Goal: Task Accomplishment & Management: Use online tool/utility

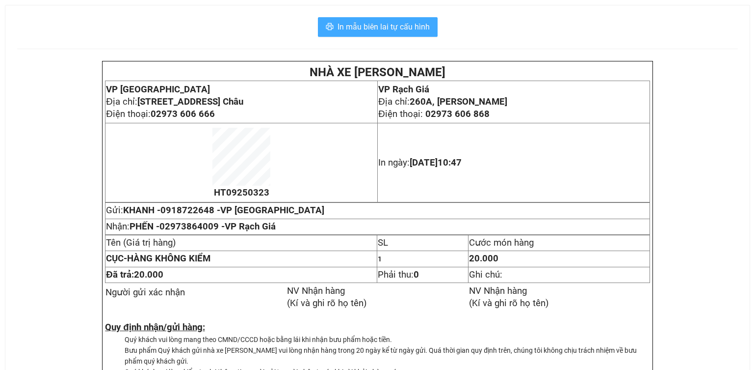
click at [400, 17] on div "In mẫu biên lai tự cấu hình NHÀ XE [PERSON_NAME] VP [GEOGRAPHIC_DATA] chỉ: [STR…" at bounding box center [377, 213] width 744 height 417
click at [401, 32] on span "In mẫu biên lai tự cấu hình" at bounding box center [384, 27] width 92 height 12
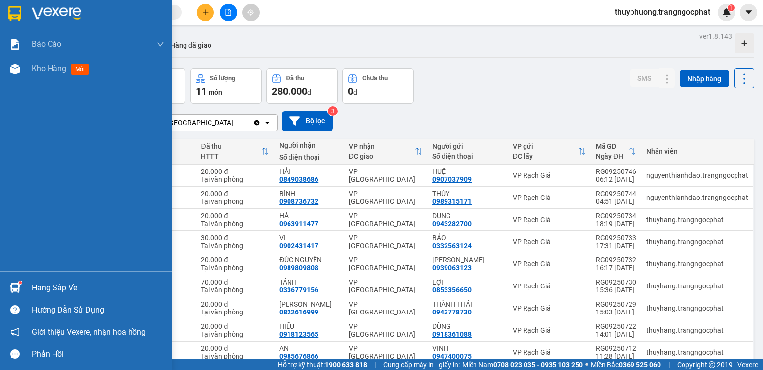
click at [21, 285] on div at bounding box center [14, 287] width 17 height 17
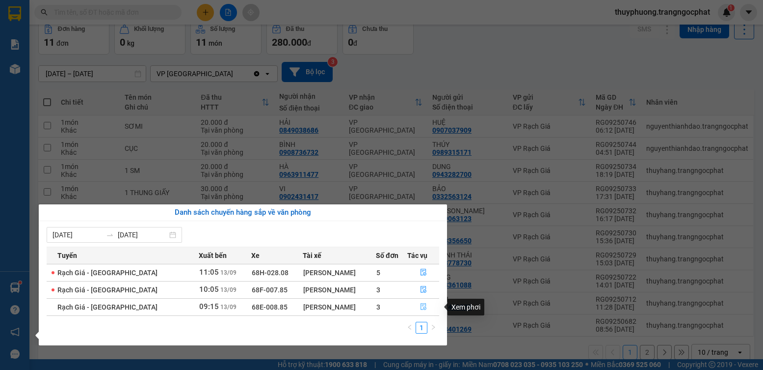
click at [420, 306] on icon "file-done" at bounding box center [423, 306] width 7 height 7
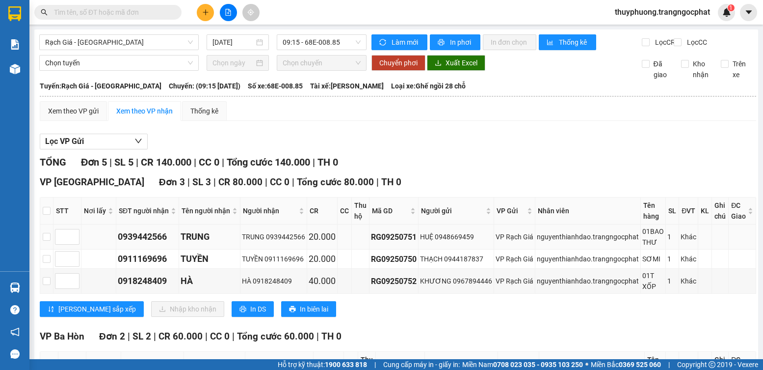
click at [156, 242] on div "0939442566" at bounding box center [147, 237] width 59 height 14
copy div "0939442566"
click at [162, 265] on div "0911169696" at bounding box center [147, 259] width 59 height 14
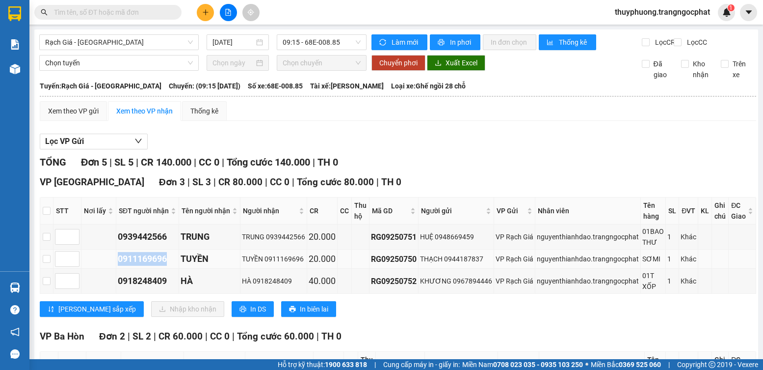
copy div "0911169696"
click at [142, 288] on div "0918248409" at bounding box center [147, 281] width 59 height 14
copy div "0918248409"
click at [45, 240] on input "checkbox" at bounding box center [47, 237] width 8 height 8
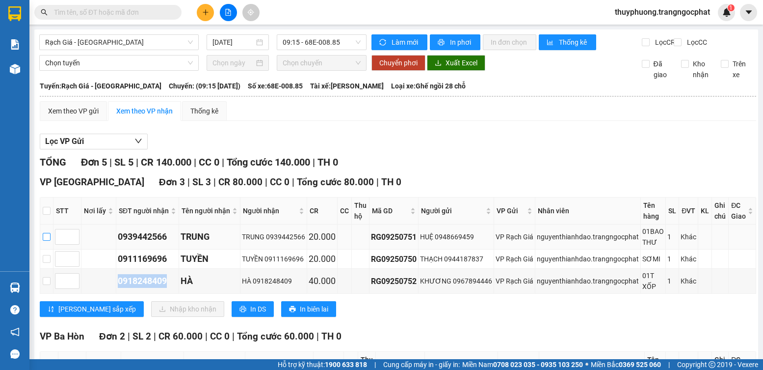
checkbox input "true"
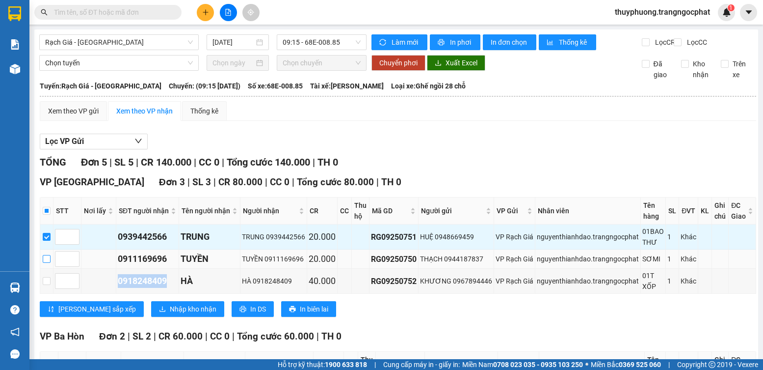
click at [50, 263] on input "checkbox" at bounding box center [47, 259] width 8 height 8
checkbox input "true"
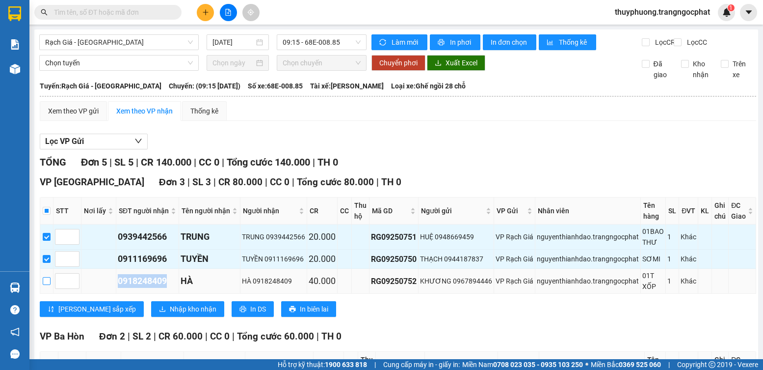
click at [51, 285] on input "checkbox" at bounding box center [47, 281] width 8 height 8
checkbox input "true"
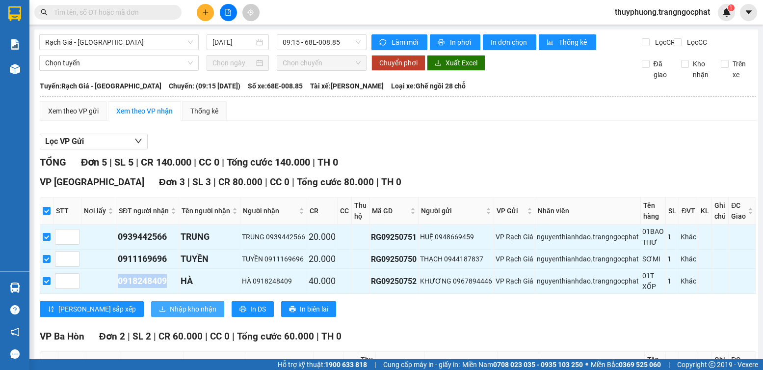
click at [170, 314] on span "Nhập kho nhận" at bounding box center [193, 308] width 47 height 11
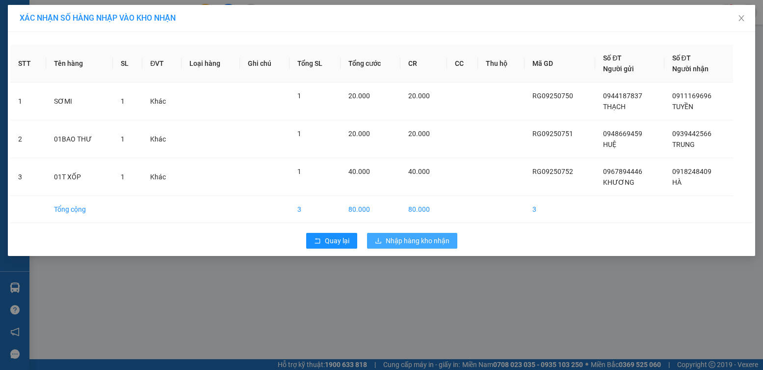
click at [426, 246] on button "Nhập hàng kho nhận" at bounding box center [412, 241] width 90 height 16
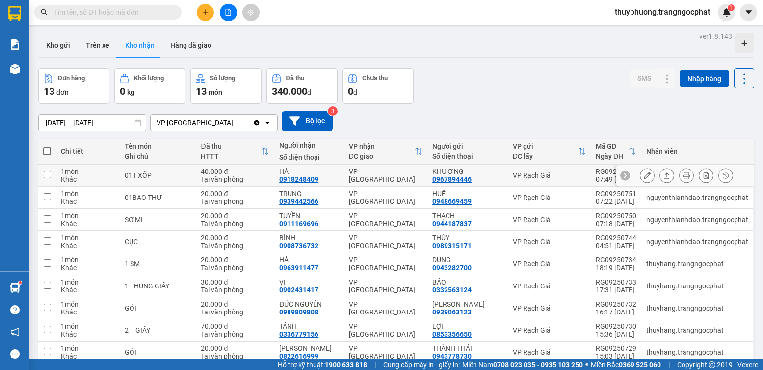
click at [660, 171] on button at bounding box center [667, 175] width 14 height 17
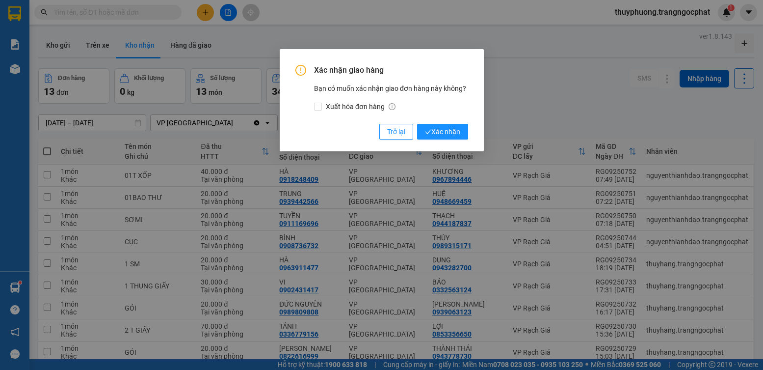
click at [417, 124] on button "Xác nhận" at bounding box center [442, 132] width 51 height 16
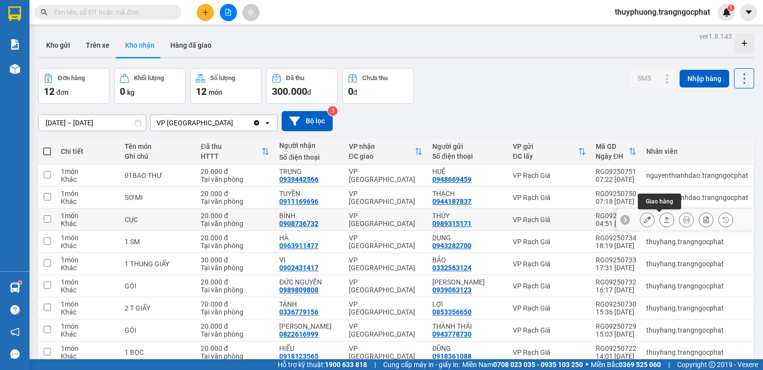
click at [660, 216] on button at bounding box center [667, 219] width 14 height 17
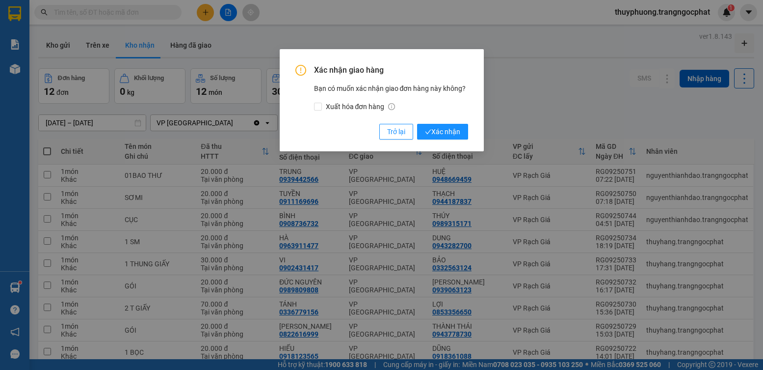
click at [417, 124] on button "Xác nhận" at bounding box center [442, 132] width 51 height 16
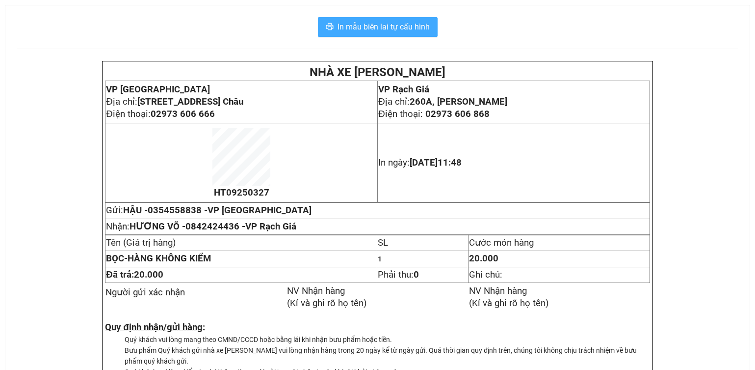
click at [407, 29] on span "In mẫu biên lai tự cấu hình" at bounding box center [384, 27] width 92 height 12
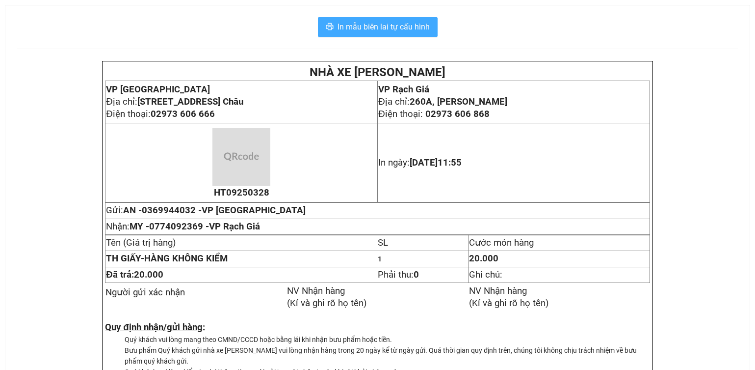
click at [390, 20] on button "In mẫu biên lai tự cấu hình" at bounding box center [378, 27] width 120 height 20
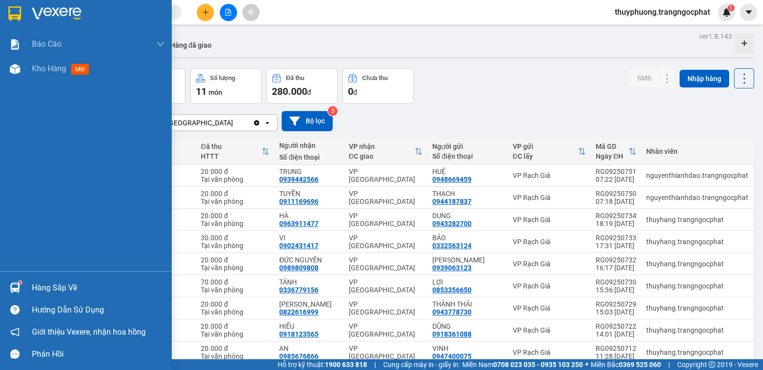
click at [28, 290] on div "Hàng sắp về" at bounding box center [86, 287] width 172 height 22
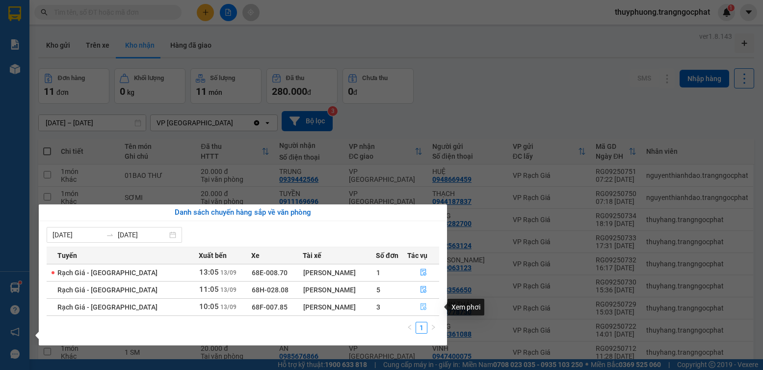
click at [423, 308] on icon "file-done" at bounding box center [423, 306] width 7 height 7
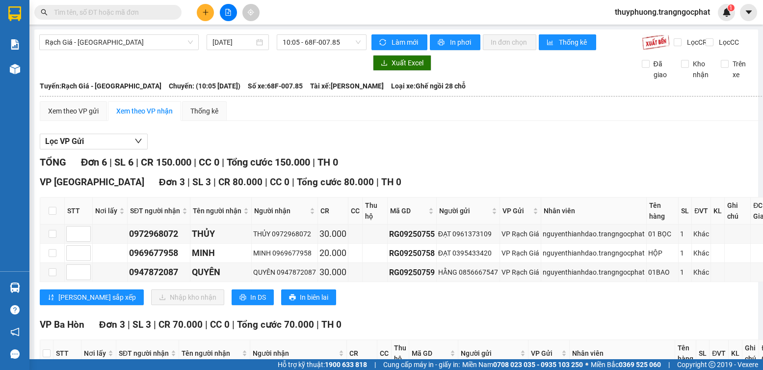
scroll to position [130, 0]
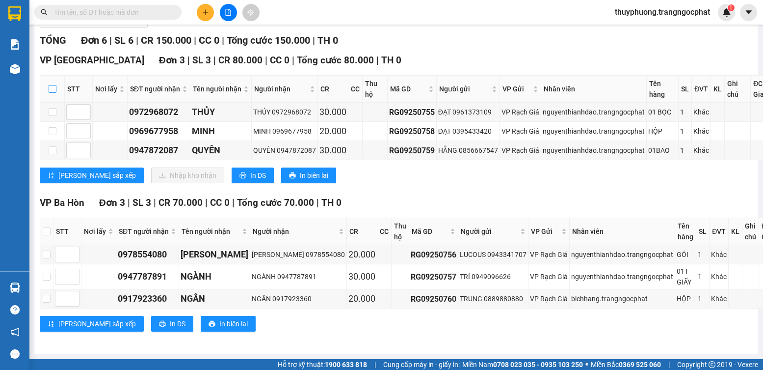
click at [52, 86] on input "checkbox" at bounding box center [53, 89] width 8 height 8
checkbox input "true"
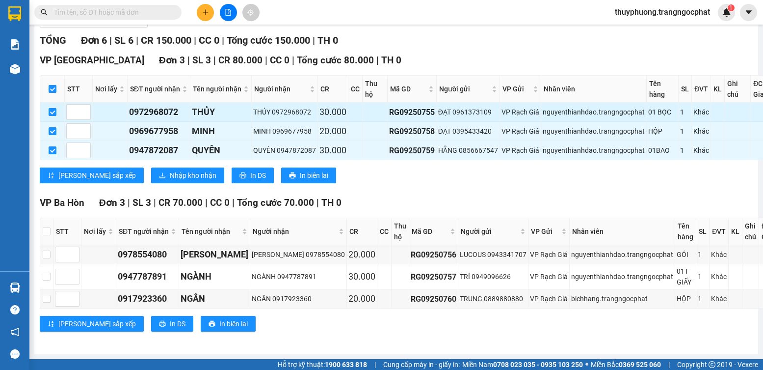
click at [169, 111] on div "0972968072" at bounding box center [158, 112] width 59 height 14
copy div "0972968072"
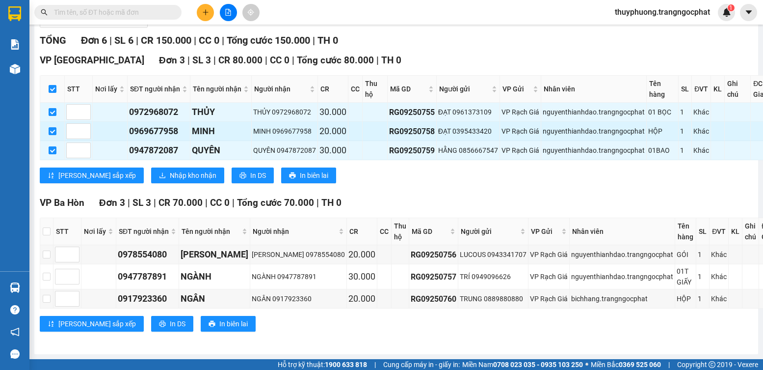
click at [172, 131] on div "0969677958" at bounding box center [158, 131] width 59 height 14
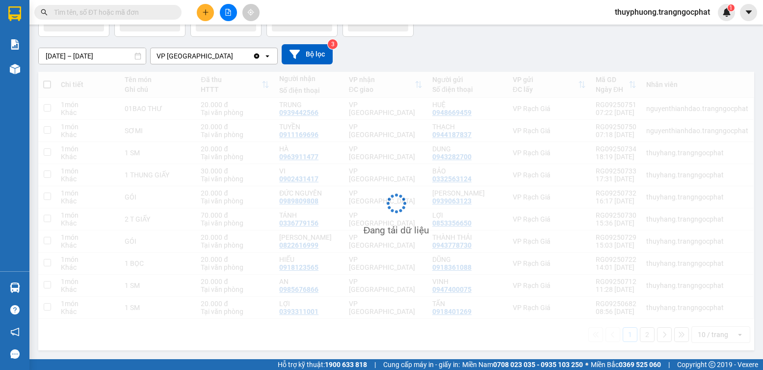
scroll to position [67, 0]
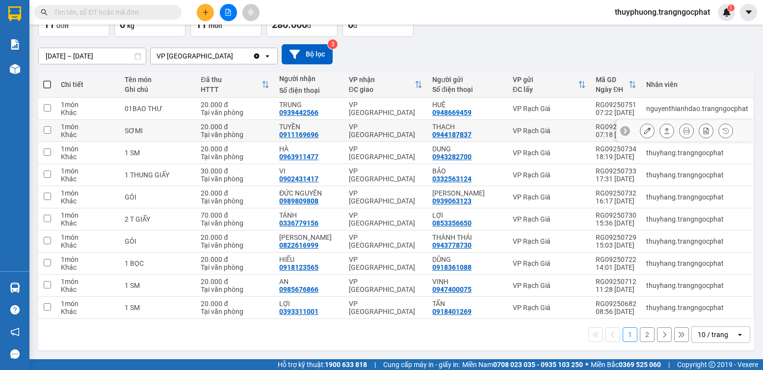
drag, startPoint x: 172, startPoint y: 131, endPoint x: 140, endPoint y: 143, distance: 34.6
click at [140, 143] on td "1 SM" at bounding box center [158, 153] width 76 height 22
checkbox input "true"
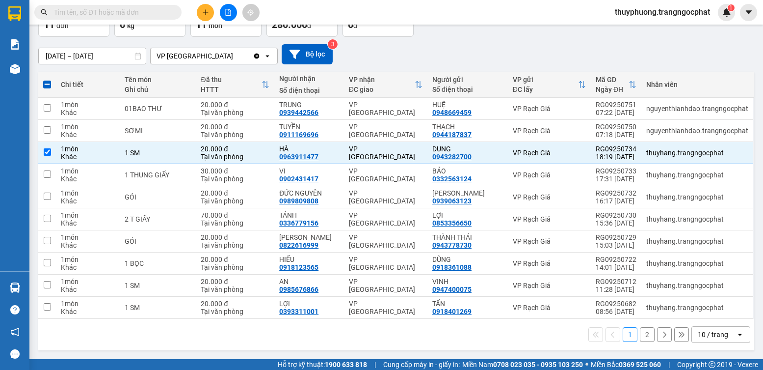
click at [46, 281] on input "checkbox" at bounding box center [47, 284] width 7 height 7
checkbox input "true"
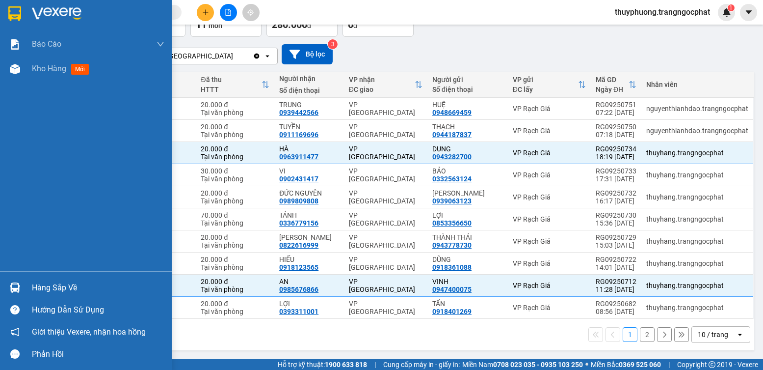
click at [11, 286] on img at bounding box center [15, 287] width 10 height 10
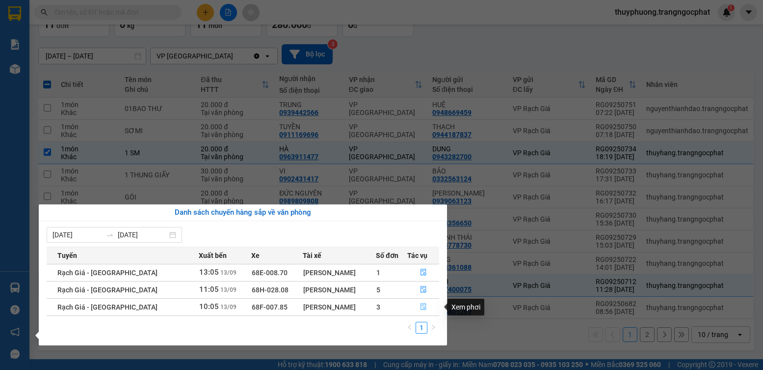
click at [423, 305] on icon "file-done" at bounding box center [423, 306] width 7 height 7
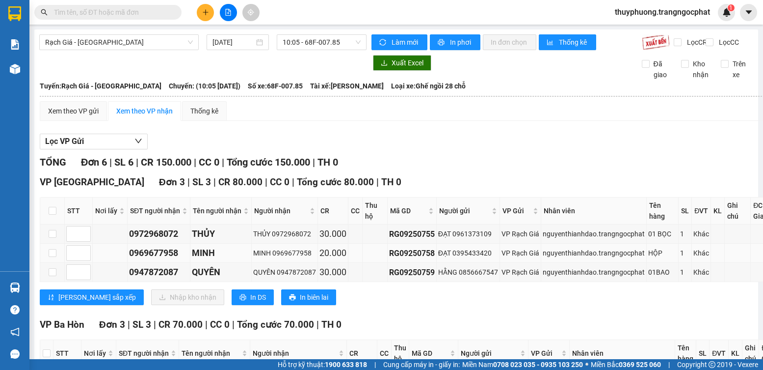
click at [160, 260] on div "0969677958" at bounding box center [158, 253] width 59 height 14
copy div "0969677958"
click at [163, 279] on div "0947872087" at bounding box center [158, 272] width 59 height 14
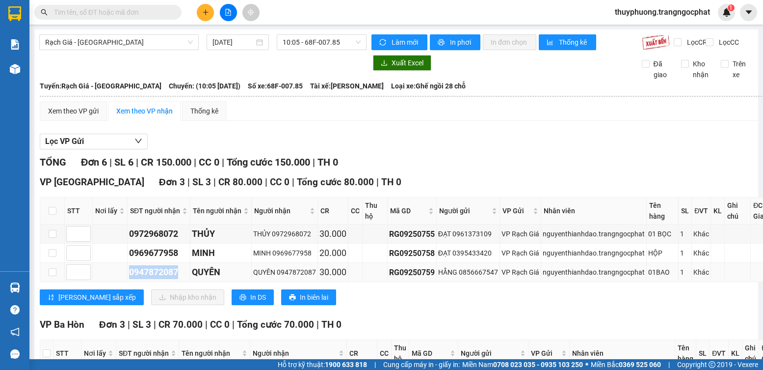
copy div "0947872087"
click at [59, 216] on th at bounding box center [52, 210] width 25 height 27
click at [54, 214] on input "checkbox" at bounding box center [53, 211] width 8 height 8
checkbox input "true"
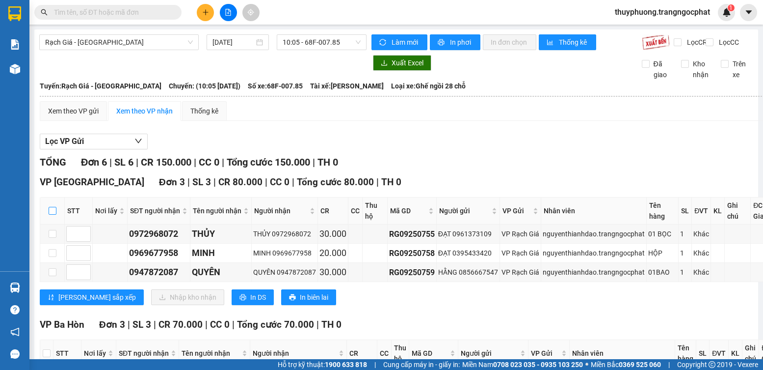
checkbox input "true"
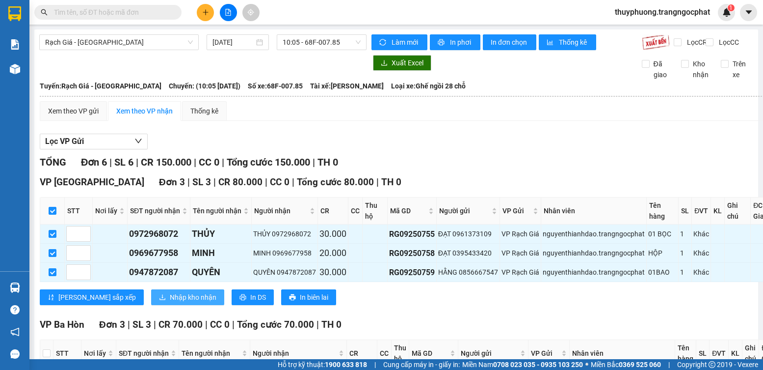
click at [170, 302] on span "Nhập kho nhận" at bounding box center [193, 297] width 47 height 11
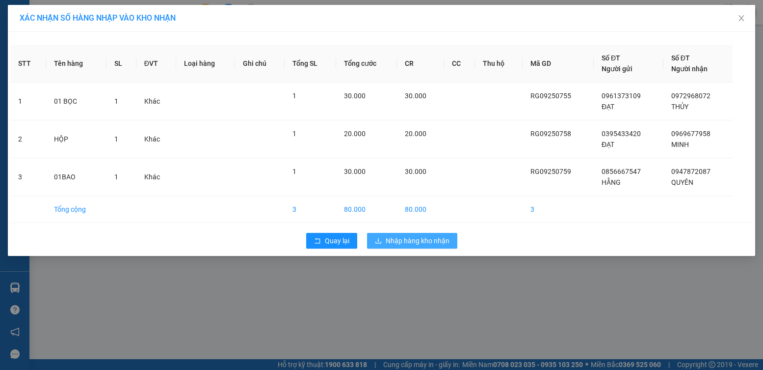
click at [425, 243] on span "Nhập hàng kho nhận" at bounding box center [418, 240] width 64 height 11
